Goal: Information Seeking & Learning: Find specific fact

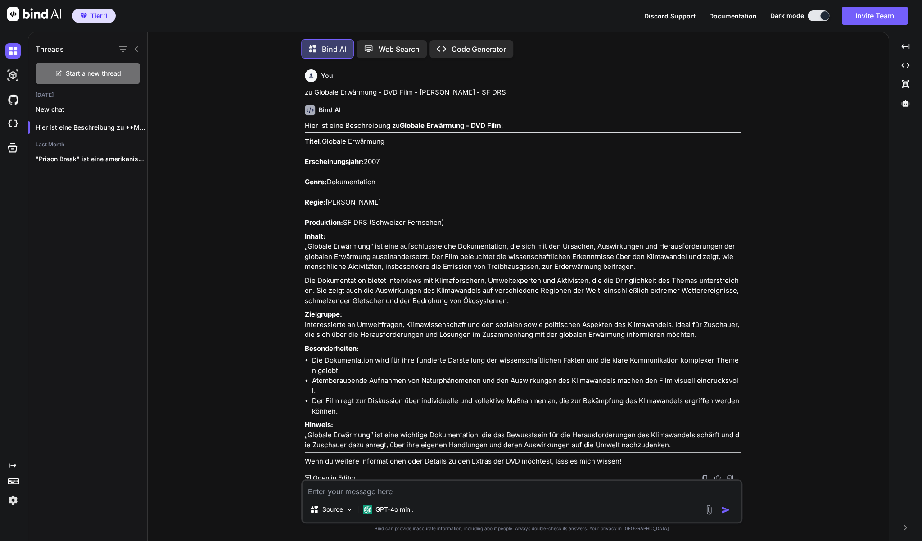
scroll to position [2944, 0]
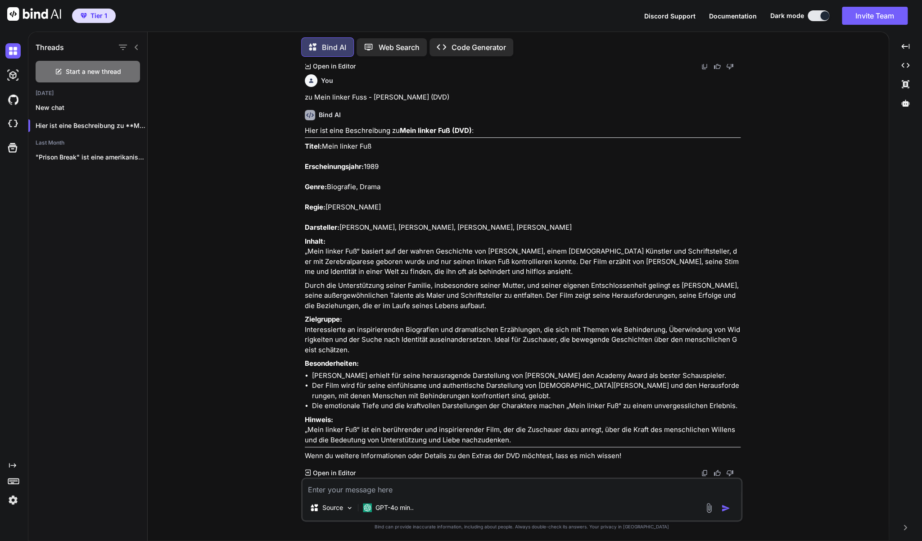
click at [390, 489] on textarea at bounding box center [522, 487] width 439 height 16
paste textarea "Hotel Transsilvanien 1+2"
type textarea "Zu Hotel Transsilvanien 1+2"
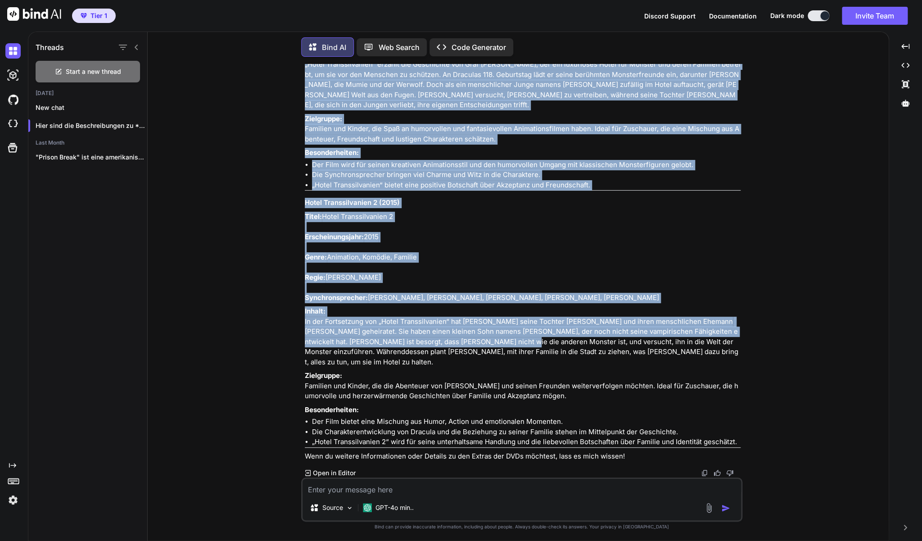
scroll to position [3679, 0]
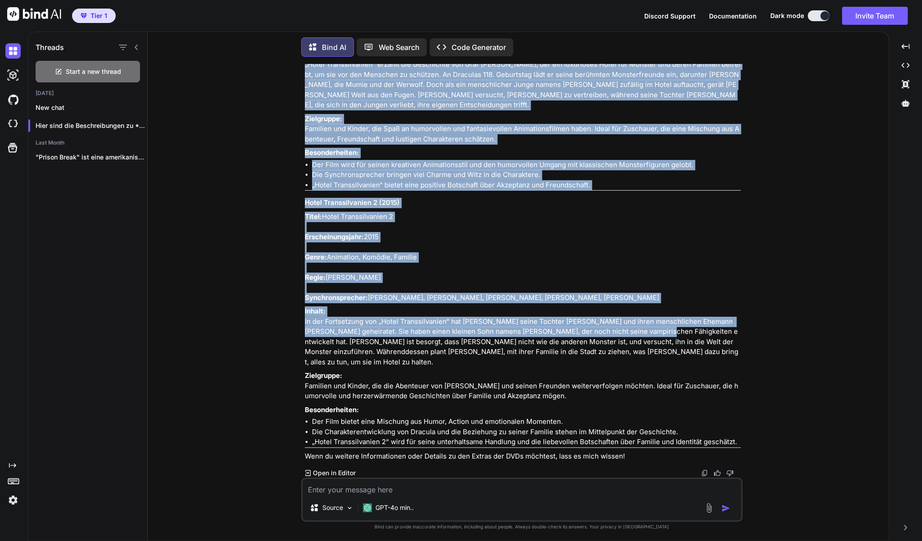
drag, startPoint x: 305, startPoint y: 101, endPoint x: 625, endPoint y: 335, distance: 397.2
click at [625, 335] on div "You zu Globale Erwärmung - DVD Film - [PERSON_NAME] - SF DRS Bind AI Hier ist e…" at bounding box center [522, 270] width 439 height 413
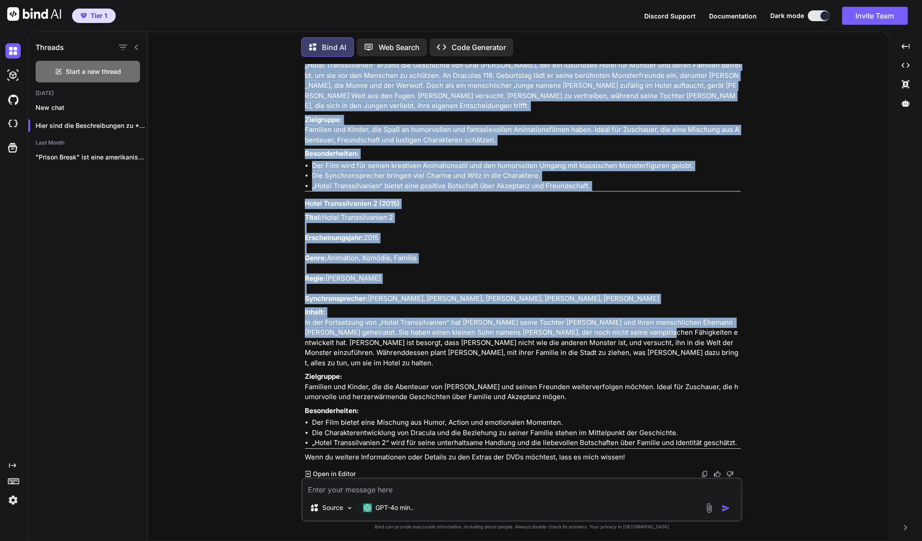
click at [308, 47] on p "Titel: Hotel Transsilvanien Erscheinungsjahr: 2012 Genre: Animation, Komödie, F…" at bounding box center [523, 0] width 436 height 91
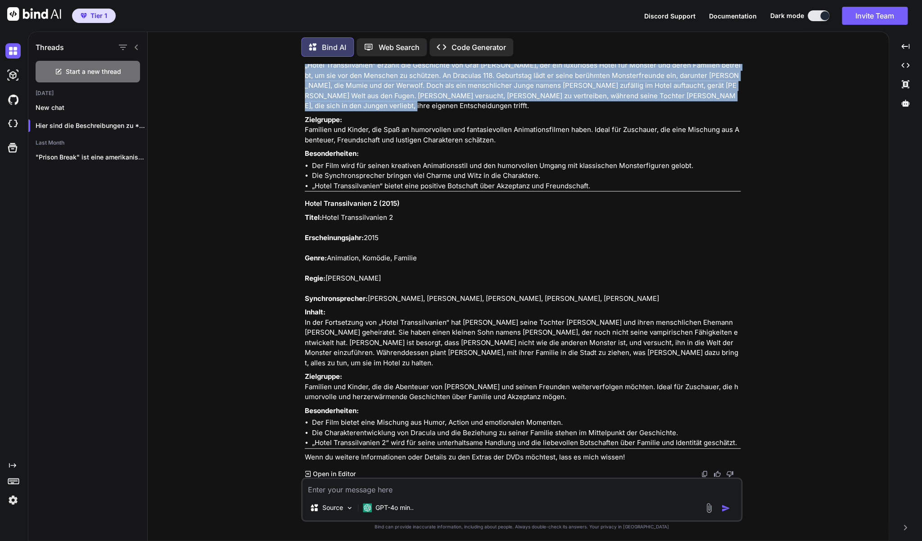
drag, startPoint x: 312, startPoint y: 181, endPoint x: 448, endPoint y: 346, distance: 213.3
click at [448, 346] on div "You zu Globale Erwärmung - DVD Film - [PERSON_NAME] - SF DRS Bind AI Hier ist e…" at bounding box center [522, 270] width 439 height 413
copy div "Hotel Transsilvanien (2012) Titel: Hotel Transsilvanien Erscheinungsjahr: 2012 …"
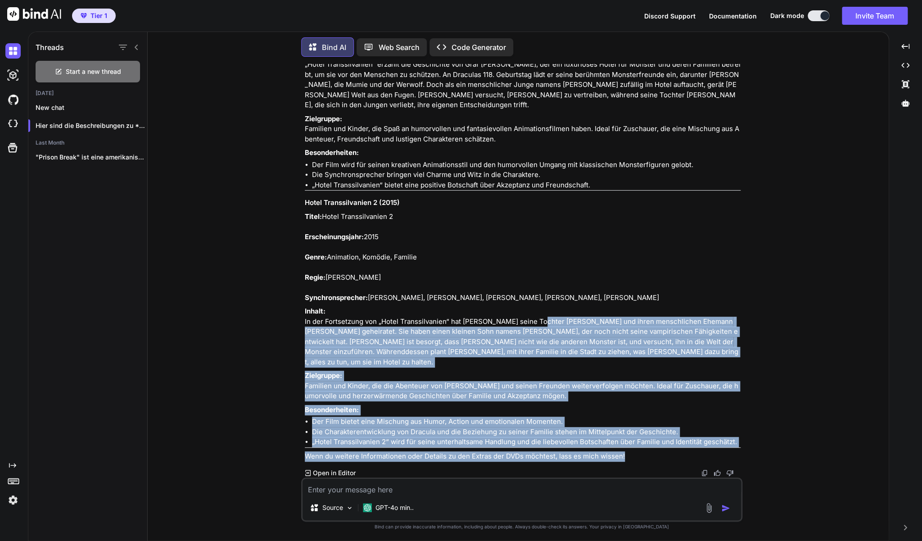
drag, startPoint x: 305, startPoint y: 244, endPoint x: 533, endPoint y: 376, distance: 263.7
click at [533, 376] on div "You zu Globale Erwärmung - DVD Film - [PERSON_NAME] - SF DRS Bind AI Hier ist e…" at bounding box center [521, 302] width 441 height 477
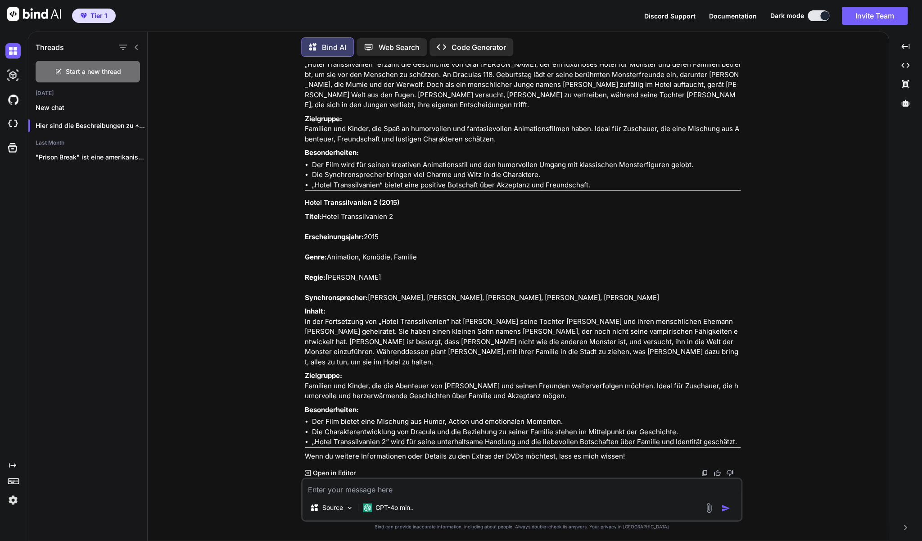
click at [529, 367] on p "Inhalt: In der Fortsetzung von „Hotel Transsilvanien“ hat [PERSON_NAME] seine T…" at bounding box center [523, 336] width 436 height 61
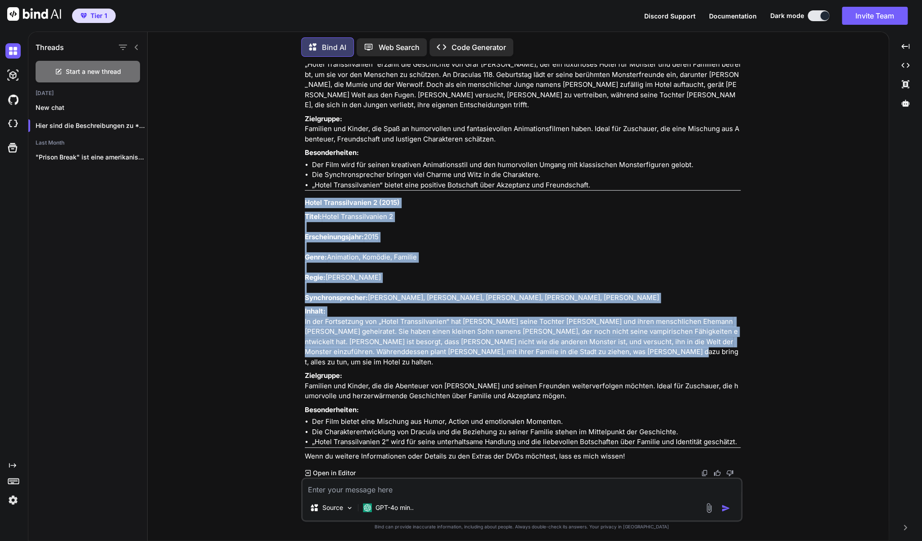
drag, startPoint x: 605, startPoint y: 403, endPoint x: 305, endPoint y: 245, distance: 339.6
click at [305, 245] on div "Hier sind die Beschreibungen zu Hotel Transsilvanien 1 und 2 : Hotel Transsilva…" at bounding box center [523, 191] width 436 height 540
copy div "Hotel Transsilvanien 2 (2015) Titel: Hotel Transsilvanien 2 Erscheinungsjahr: 2…"
